Goal: Task Accomplishment & Management: Use online tool/utility

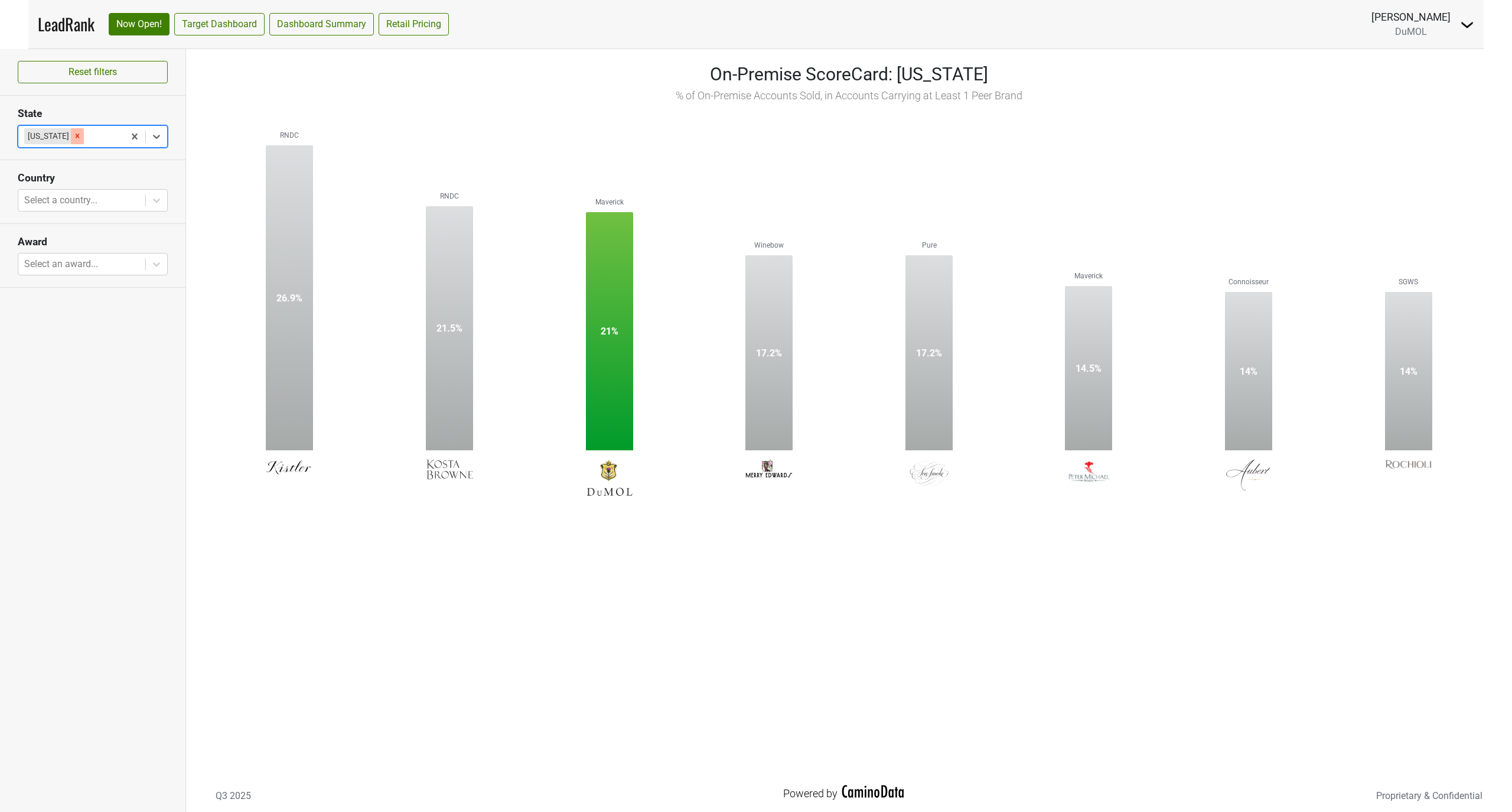
click at [73, 139] on icon "Remove Illinois" at bounding box center [77, 135] width 8 height 8
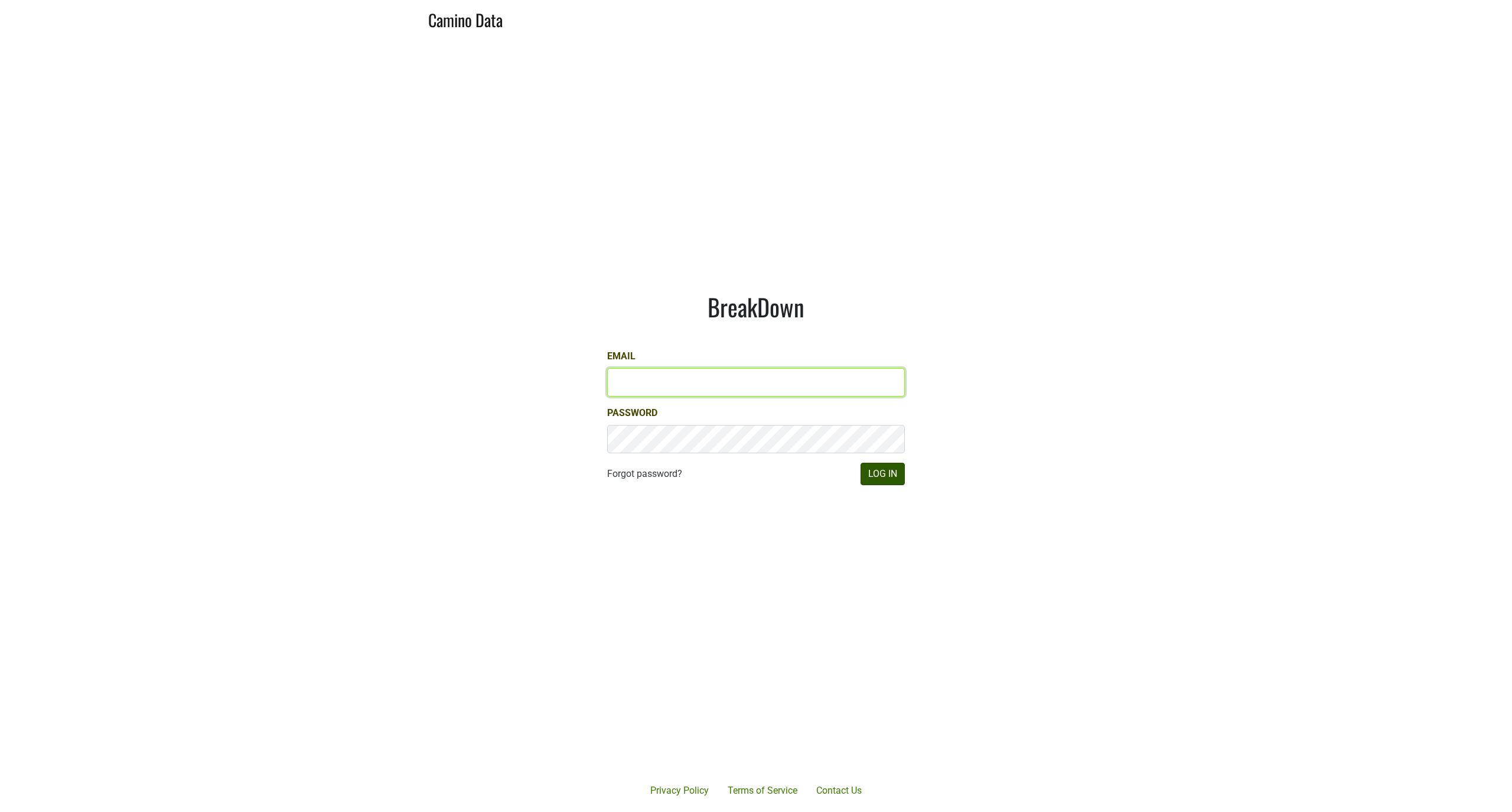
type input "marc@dumol.com"
click at [887, 474] on button "Log In" at bounding box center [883, 474] width 44 height 22
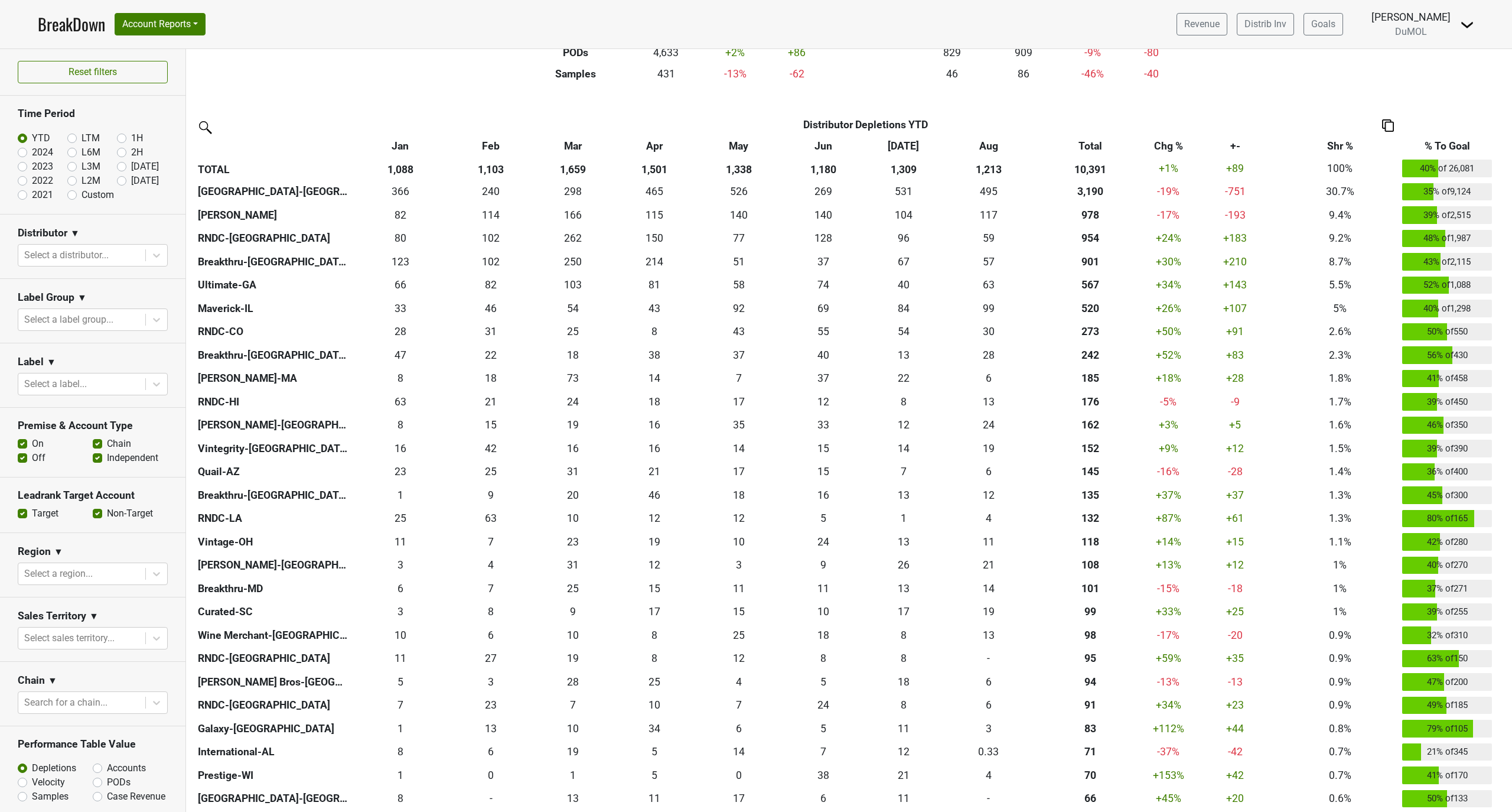
scroll to position [236, 0]
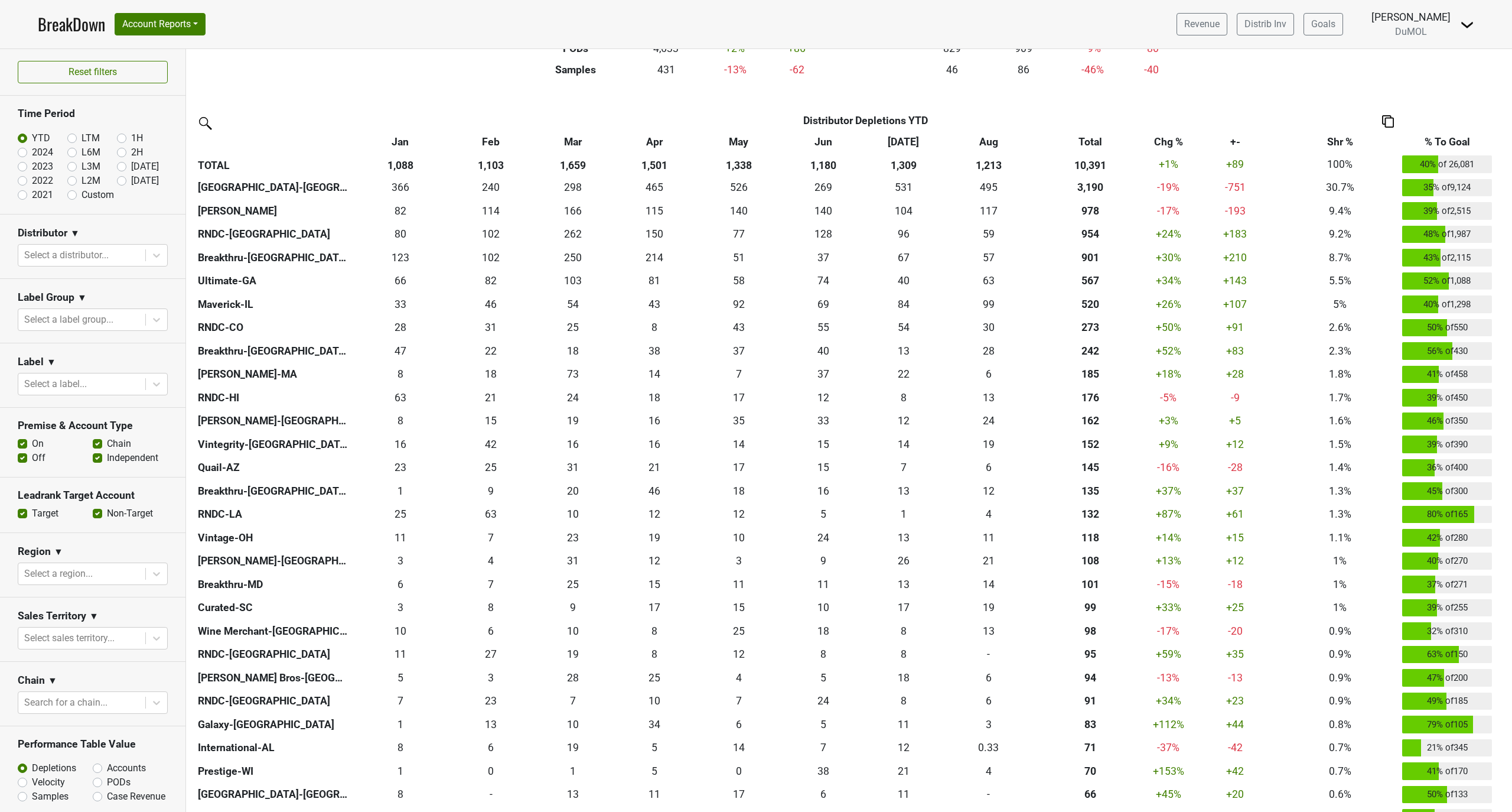
click at [1450, 139] on th "% To Goal" at bounding box center [1447, 142] width 96 height 21
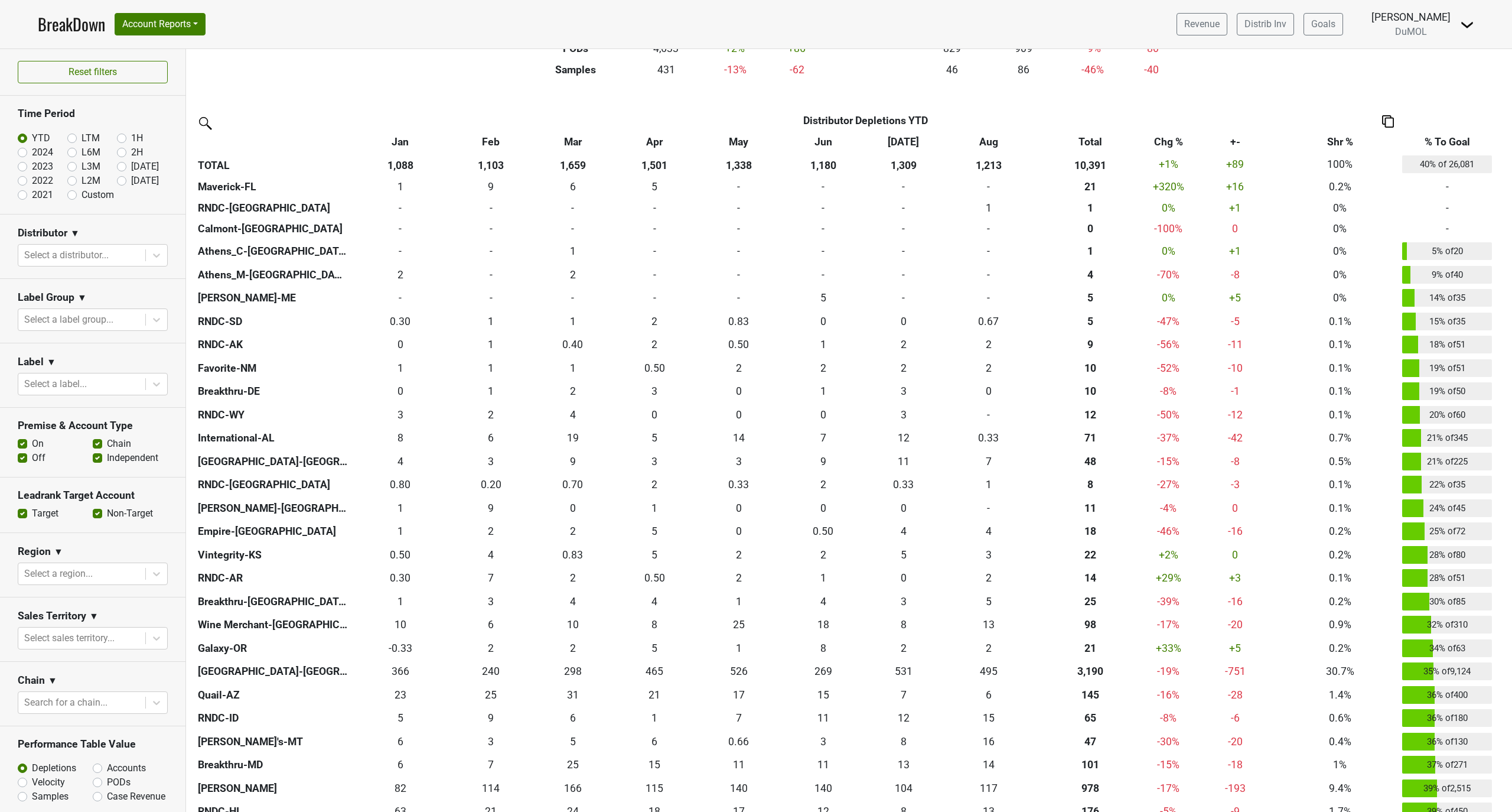
click at [1452, 137] on th "% To Goal" at bounding box center [1447, 142] width 96 height 21
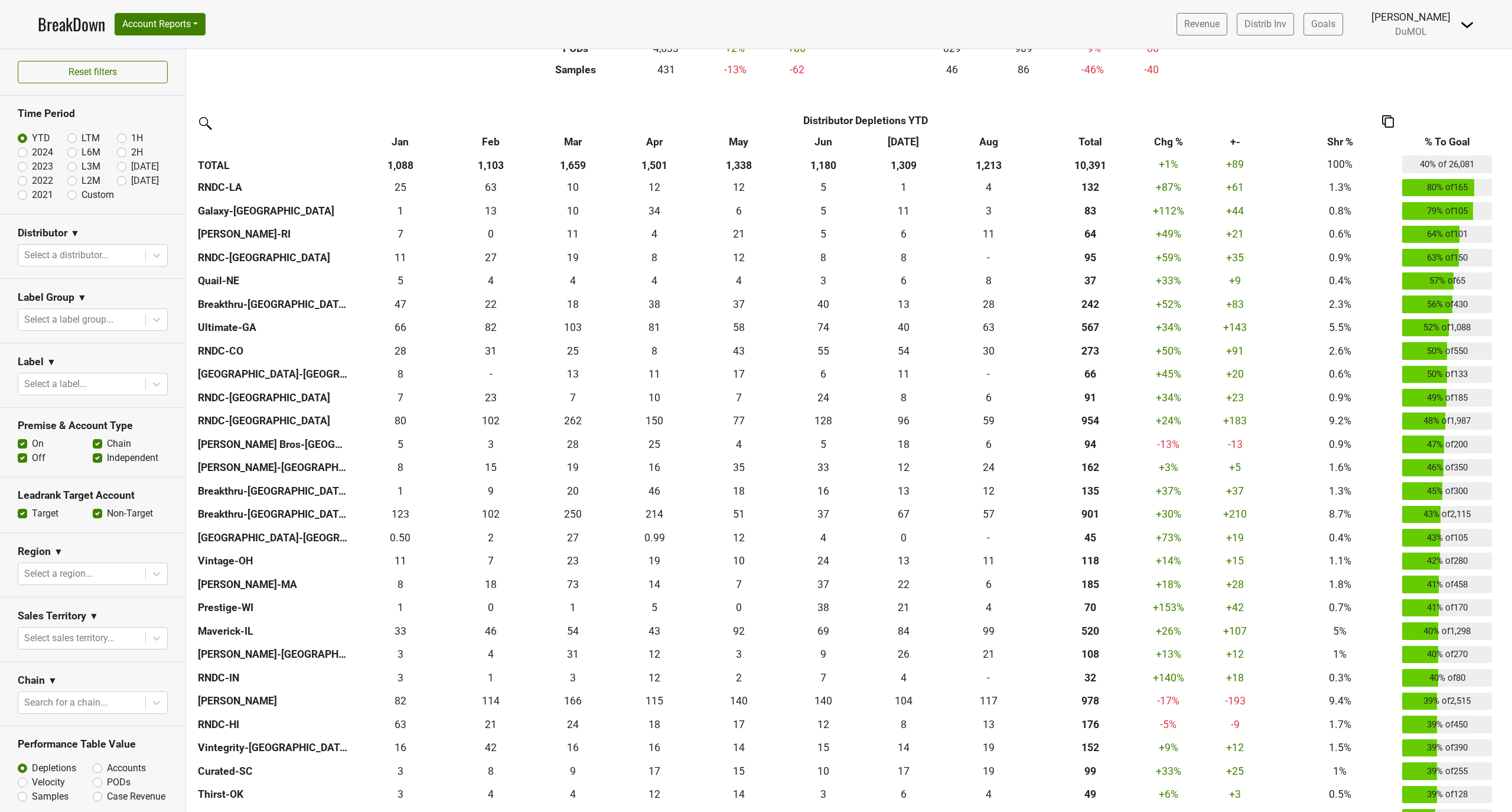
click at [1090, 141] on th "Total" at bounding box center [1091, 142] width 113 height 21
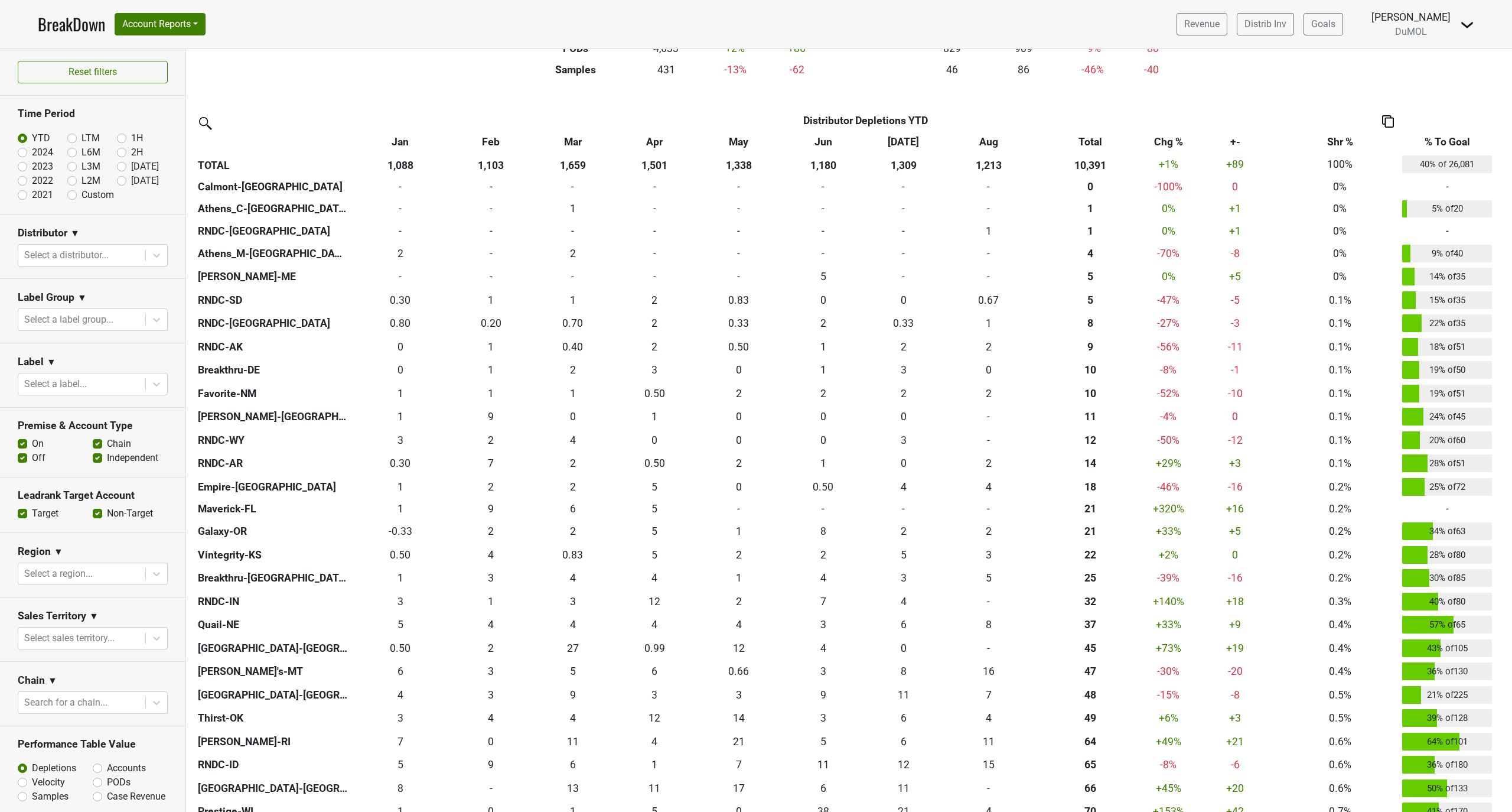
click at [1090, 141] on th "Total" at bounding box center [1091, 142] width 113 height 21
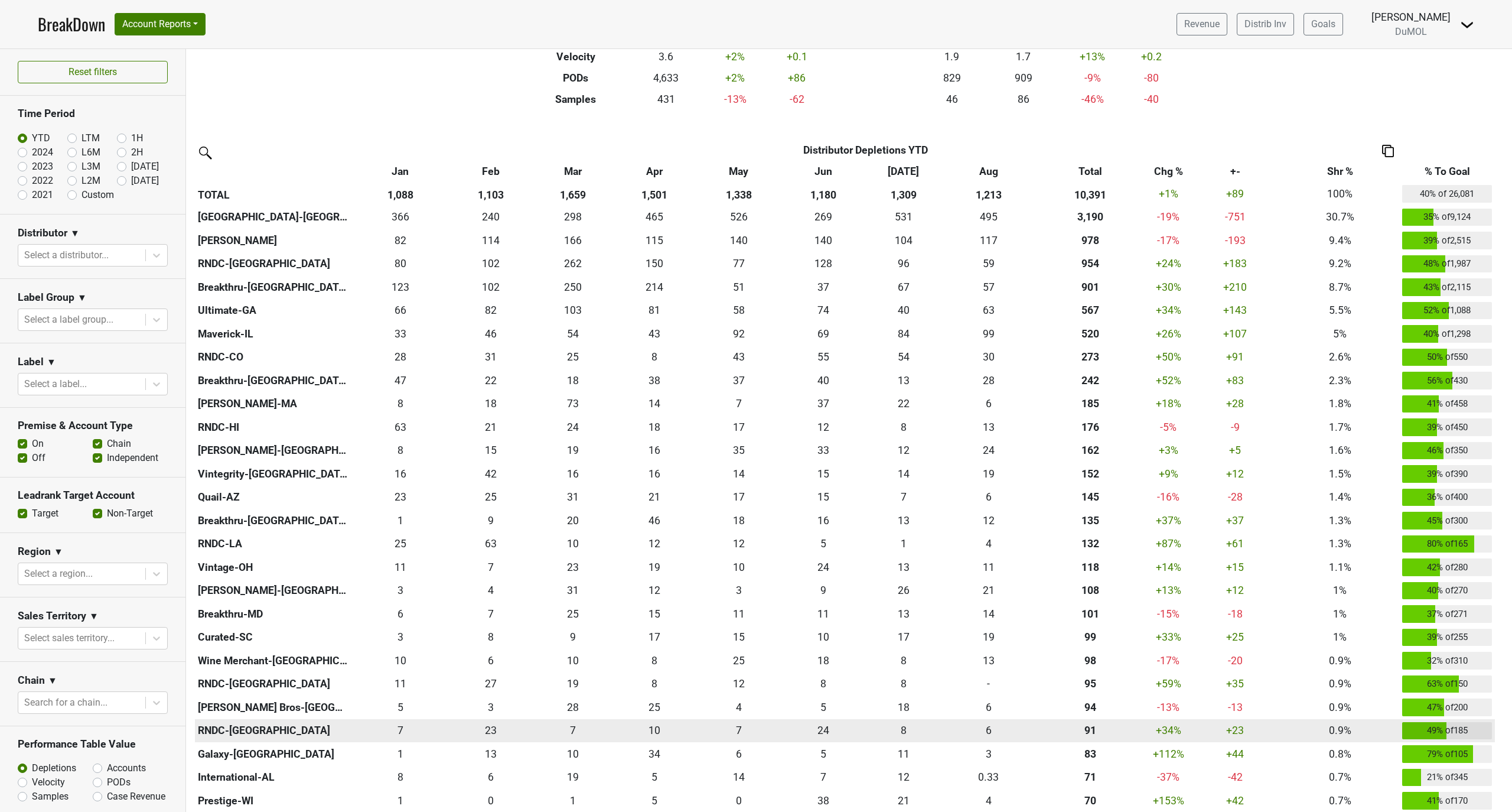
scroll to position [0, 0]
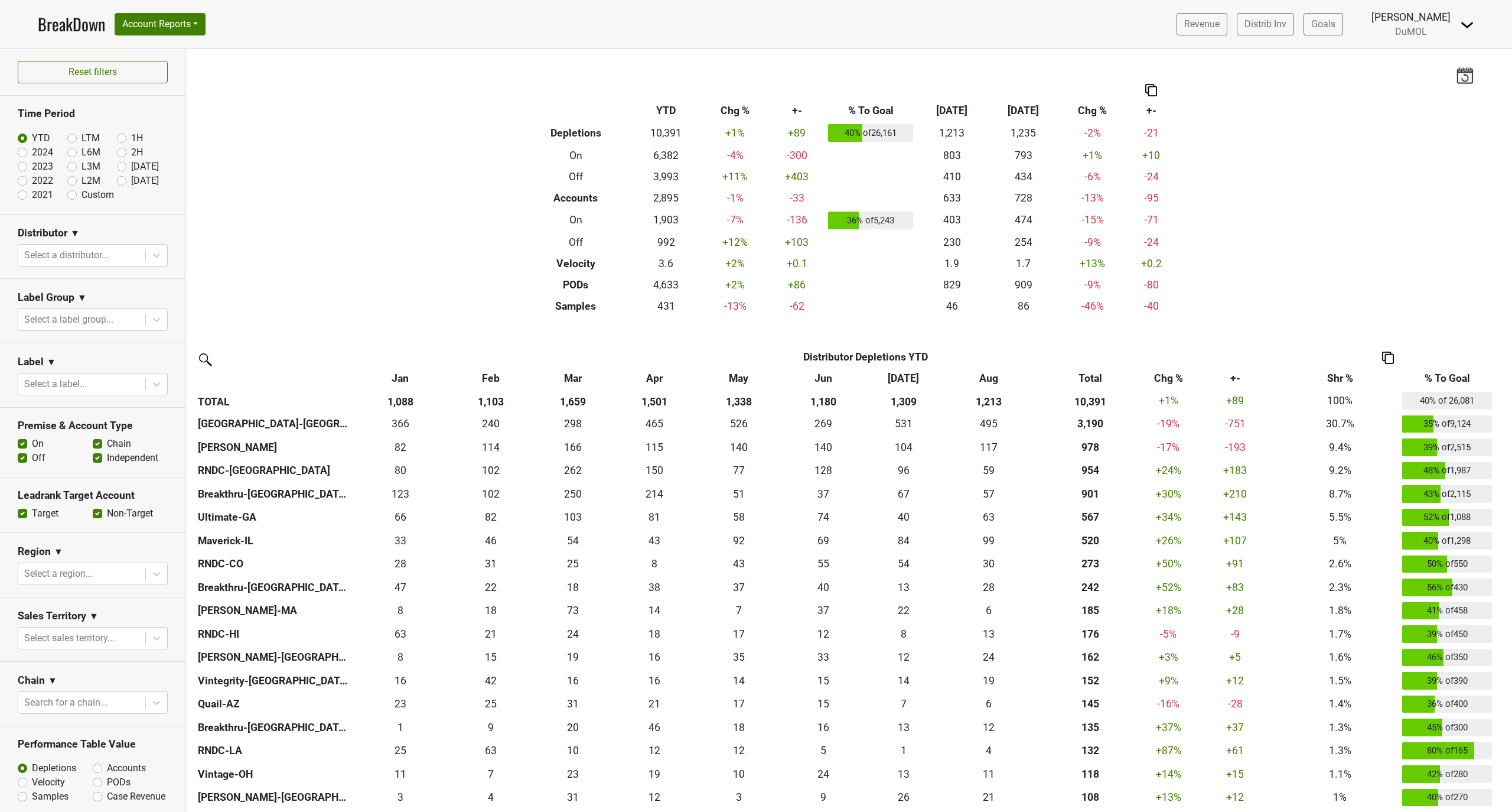
drag, startPoint x: 110, startPoint y: 182, endPoint x: 116, endPoint y: 180, distance: 6.3
click at [131, 181] on label "[DATE]" at bounding box center [144, 181] width 27 height 14
click at [117, 181] on input "[DATE]" at bounding box center [140, 179] width 47 height 12
radio input "true"
